Goal: Navigation & Orientation: Find specific page/section

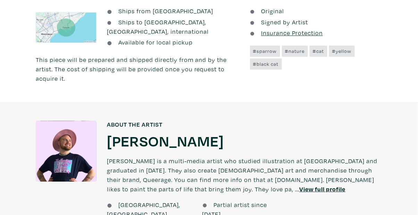
scroll to position [427, 0]
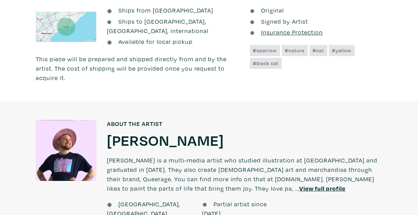
click at [300, 184] on u "View full profile" at bounding box center [323, 188] width 46 height 8
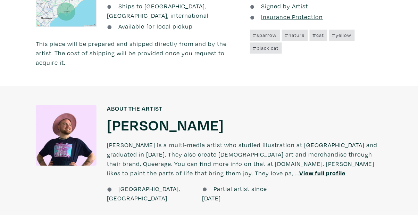
scroll to position [457, 0]
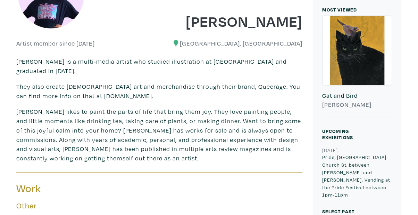
scroll to position [156, 0]
